Goal: Task Accomplishment & Management: Manage account settings

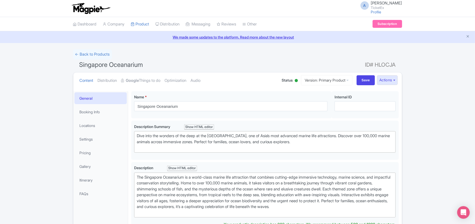
type trix-editor "<div>&nbsp;The Singapore Oceanarium is a world-class marine life attraction tha…"
click at [144, 78] on link "Google Things to do" at bounding box center [140, 80] width 39 height 17
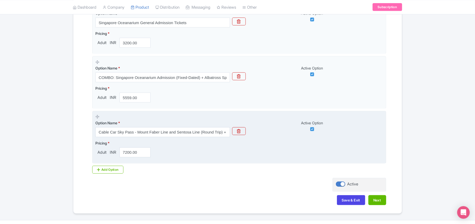
scroll to position [200, 0]
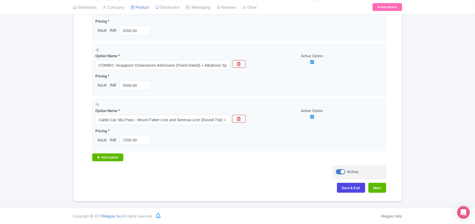
click at [107, 157] on div "Add Option" at bounding box center [107, 157] width 31 height 8
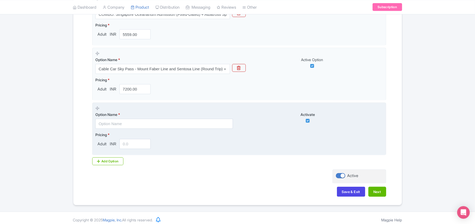
scroll to position [255, 0]
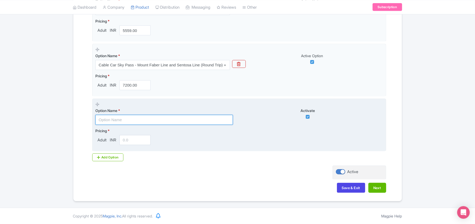
click at [112, 119] on input "text" at bounding box center [164, 120] width 138 height 10
paste input "Singapore Oceanarium Ticket+ Insider experience (English guide)"
type input "Singapore Oceanarium Ticket+ Insider experience (English guide)"
click at [131, 140] on input "number" at bounding box center [134, 140] width 31 height 10
paste input "19660"
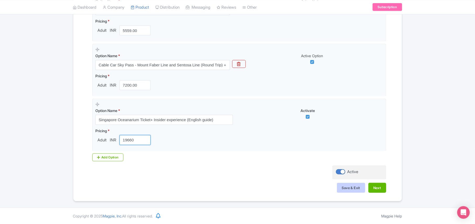
type input "19660"
click at [346, 188] on button "Save & Exit" at bounding box center [351, 188] width 28 height 10
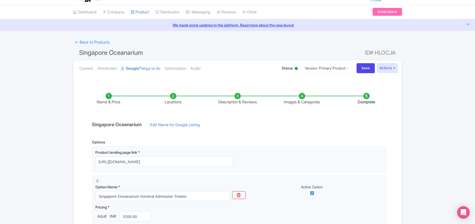
scroll to position [10, 0]
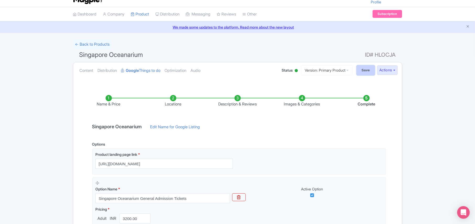
click at [364, 65] on input "Save" at bounding box center [366, 70] width 18 height 10
type input "Saving..."
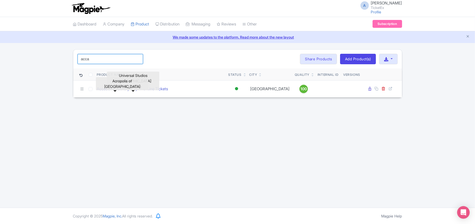
drag, startPoint x: 98, startPoint y: 61, endPoint x: 36, endPoint y: 56, distance: 62.8
click at [37, 60] on div "acca Search Bulk Actions Delete Add to Collection Share Products Add to Collect…" at bounding box center [237, 73] width 475 height 48
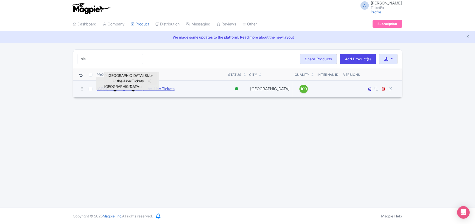
click at [111, 90] on link "Sistine Chapel Skip-the-Line Tickets" at bounding box center [136, 89] width 78 height 6
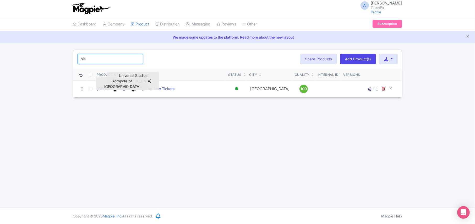
drag, startPoint x: 85, startPoint y: 60, endPoint x: 41, endPoint y: 61, distance: 44.0
click at [41, 61] on div "sis Search Bulk Actions Delete Add to Collection Share Products Add to Collecti…" at bounding box center [237, 73] width 475 height 48
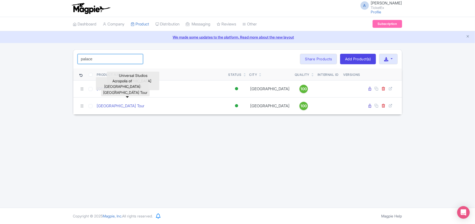
type input "palace"
click at [123, 106] on link "Versailles Palace & Gardens Tour" at bounding box center [121, 106] width 48 height 6
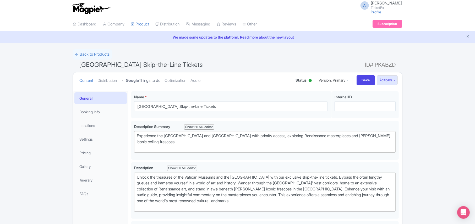
click at [143, 80] on link "Google Things to do" at bounding box center [140, 80] width 39 height 17
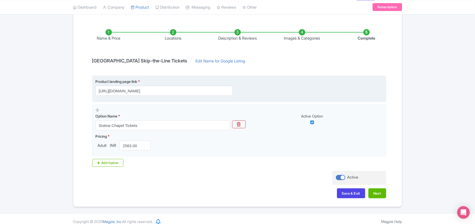
scroll to position [82, 0]
